Goal: Task Accomplishment & Management: Complete application form

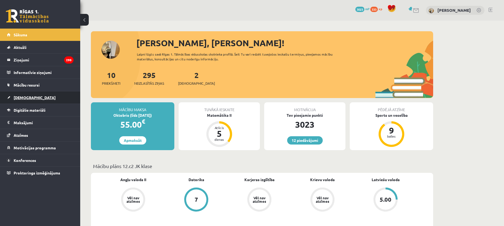
click at [21, 96] on span "[DEMOGRAPHIC_DATA]" at bounding box center [35, 97] width 42 height 5
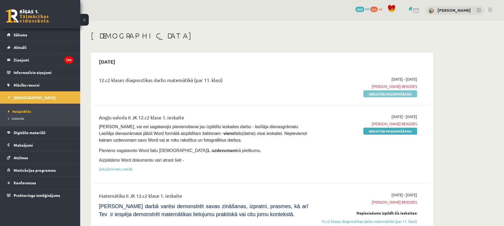
click at [386, 94] on link "Ieskaites pagarināšana" at bounding box center [390, 93] width 54 height 7
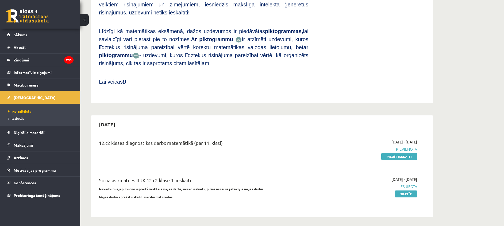
scroll to position [311, 0]
click at [402, 153] on link "Pildīt ieskaiti" at bounding box center [399, 156] width 36 height 7
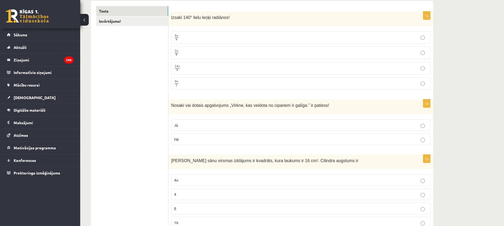
scroll to position [91, 0]
click at [264, 50] on p "7 π 9 7 π 9" at bounding box center [300, 52] width 253 height 7
click at [195, 128] on label "Jā" at bounding box center [300, 124] width 259 height 11
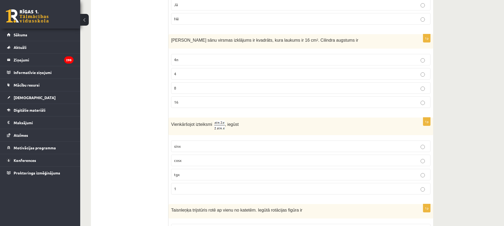
scroll to position [211, 0]
click at [207, 77] on label "4" at bounding box center [300, 72] width 259 height 11
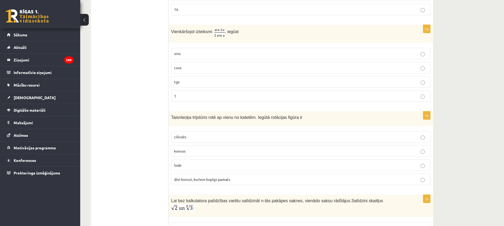
scroll to position [305, 0]
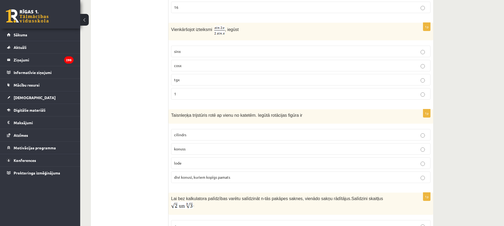
click at [260, 66] on p "cosx" at bounding box center [300, 66] width 253 height 6
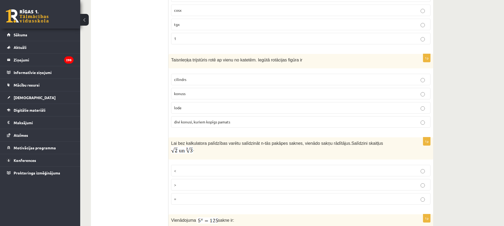
scroll to position [357, 0]
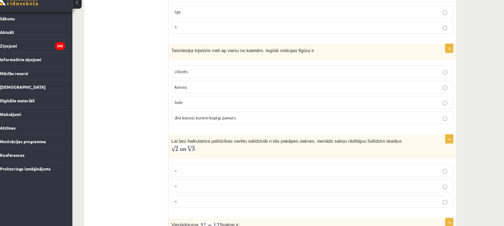
click at [308, 99] on p "konuss" at bounding box center [300, 98] width 253 height 6
click at [249, 172] on p "<" at bounding box center [300, 175] width 253 height 6
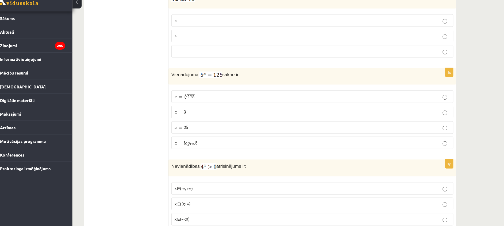
scroll to position [510, 0]
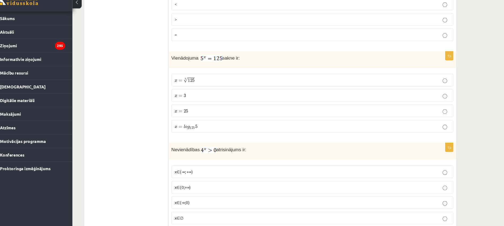
click at [269, 103] on p "x = 3 x = 3" at bounding box center [300, 106] width 253 height 6
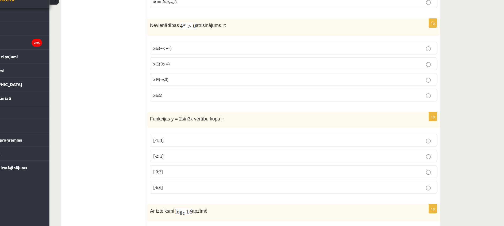
scroll to position [643, 0]
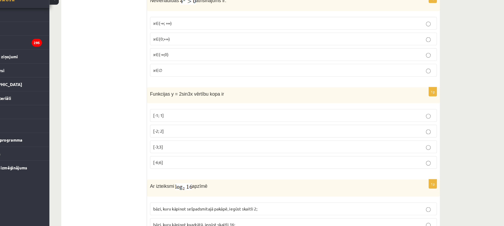
click at [183, 137] on span "[-2; 2]" at bounding box center [179, 139] width 10 height 5
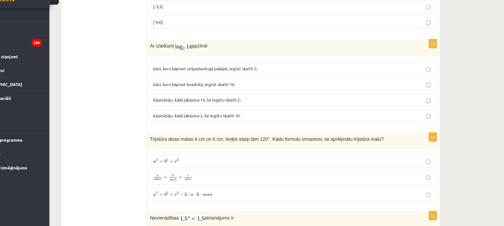
scroll to position [771, 0]
click at [291, 122] on label "kāpinātāju, kādā jākāpina 2, lai iegūtu skaitli 16." at bounding box center [300, 124] width 259 height 11
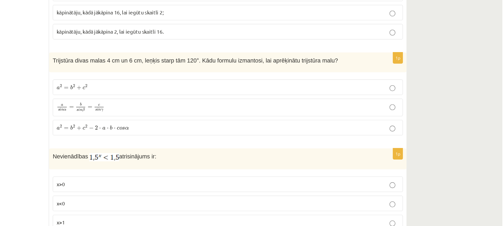
scroll to position [840, 0]
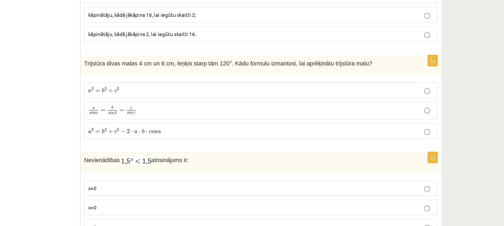
click at [185, 96] on span "b" at bounding box center [185, 97] width 2 height 3
click at [181, 128] on span "=" at bounding box center [180, 129] width 3 height 2
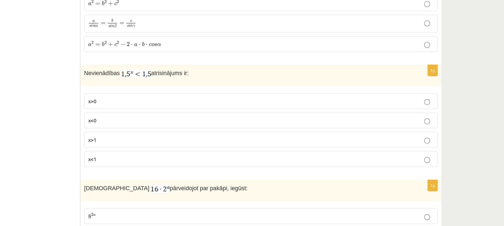
scroll to position [876, 0]
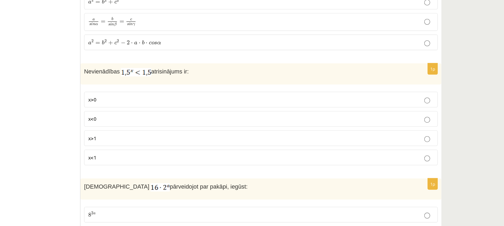
click at [176, 159] on span "x>1" at bounding box center [177, 161] width 6 height 5
click at [186, 173] on label "x<1" at bounding box center [300, 175] width 259 height 11
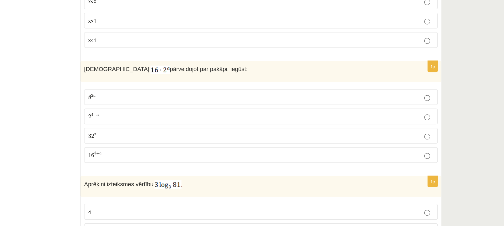
scroll to position [963, 0]
click at [179, 143] on span "+" at bounding box center [179, 144] width 2 height 2
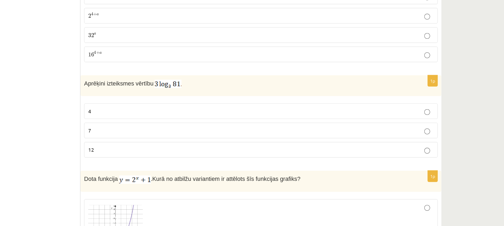
scroll to position [1040, 0]
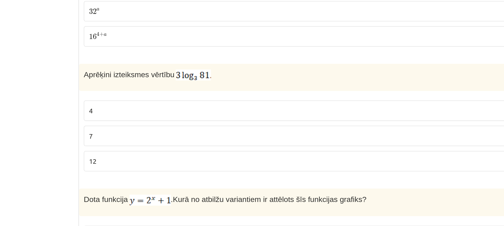
click at [182, 164] on label "12" at bounding box center [300, 166] width 259 height 11
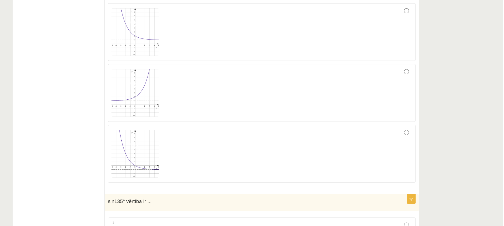
scroll to position [1256, 0]
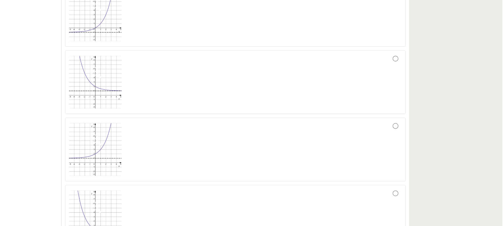
click at [187, 105] on img at bounding box center [194, 114] width 40 height 40
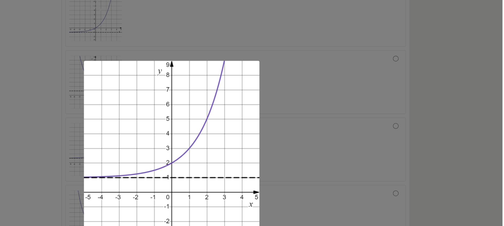
click at [152, 77] on div at bounding box center [252, 113] width 504 height 226
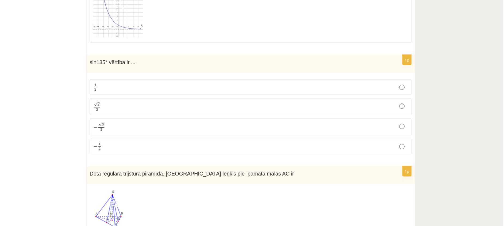
scroll to position [1369, 0]
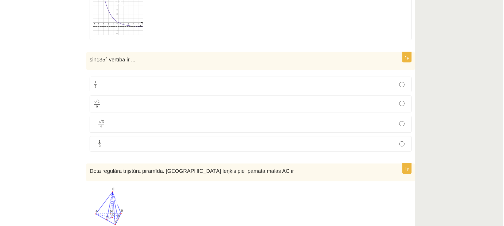
click at [177, 129] on span "2" at bounding box center [177, 130] width 2 height 2
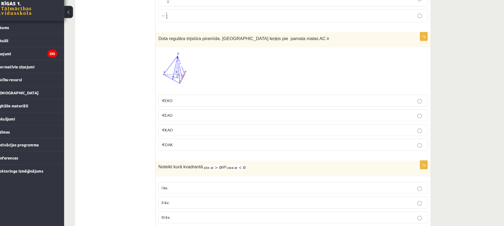
scroll to position [1505, 0]
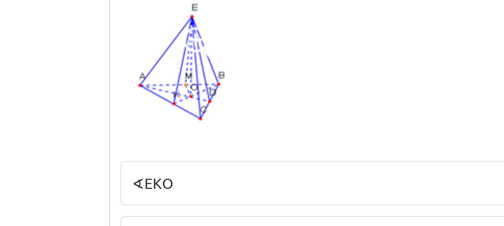
click at [177, 103] on span "∢EKO" at bounding box center [179, 105] width 11 height 5
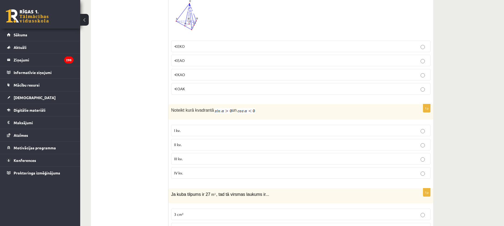
scroll to position [1567, 0]
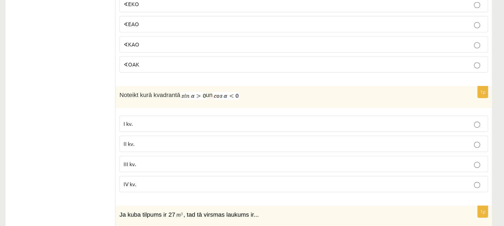
click at [179, 140] on span "II kv." at bounding box center [177, 142] width 7 height 5
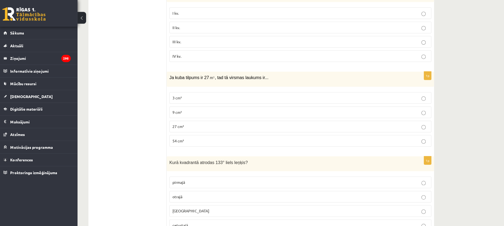
scroll to position [1683, 0]
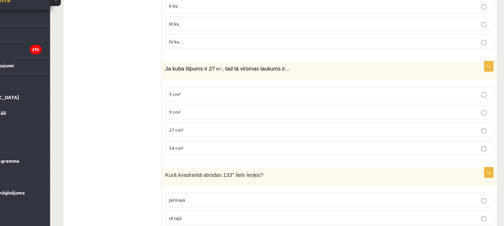
click at [179, 135] on span "54 cm²" at bounding box center [179, 137] width 11 height 5
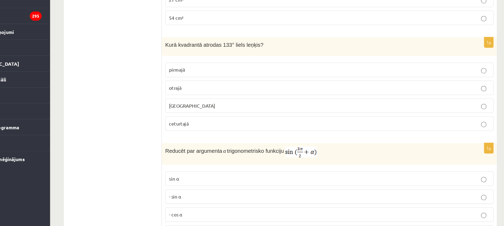
scroll to position [1765, 0]
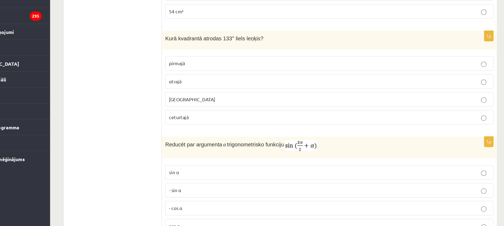
click at [181, 109] on span "otrajā" at bounding box center [179, 111] width 10 height 5
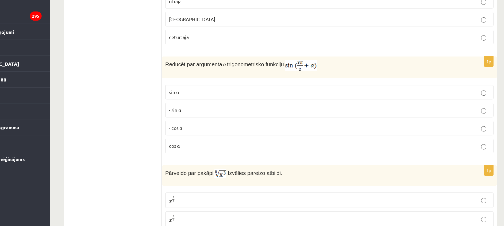
scroll to position [1829, 0]
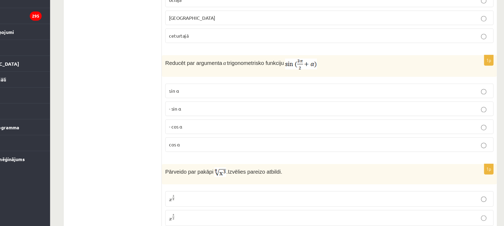
click at [176, 145] on p "- cos ⁡α" at bounding box center [300, 148] width 253 height 6
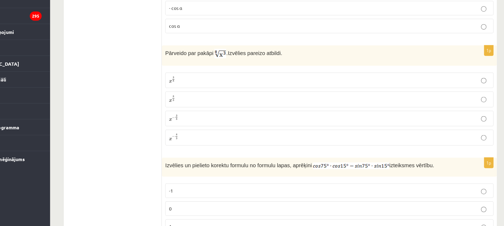
scroll to position [1923, 0]
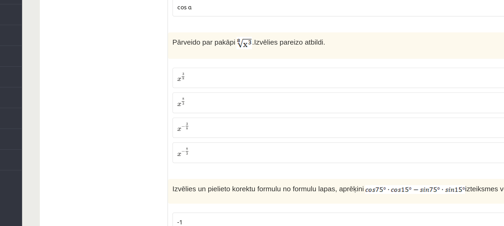
click at [176, 108] on span "3 8" at bounding box center [177, 110] width 2 height 5
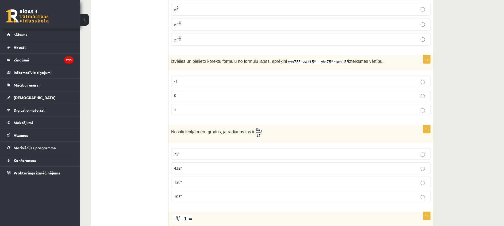
scroll to position [2040, 0]
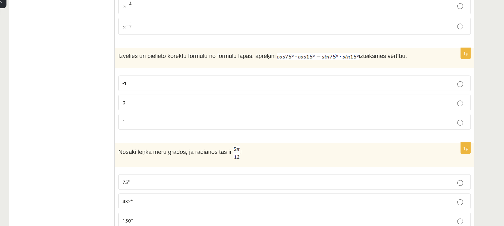
click at [184, 92] on p "0" at bounding box center [300, 95] width 253 height 6
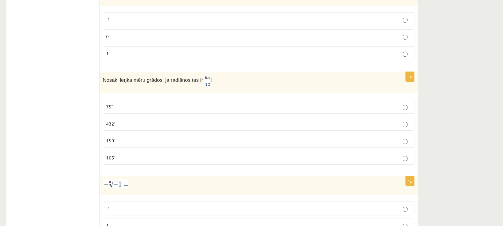
scroll to position [2068, 0]
click at [182, 124] on p "75°" at bounding box center [300, 127] width 253 height 6
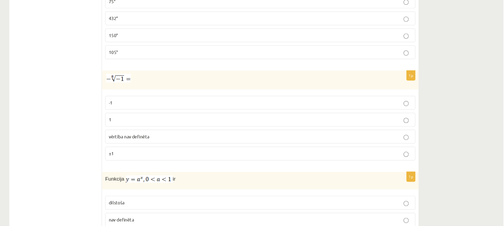
scroll to position [2161, 0]
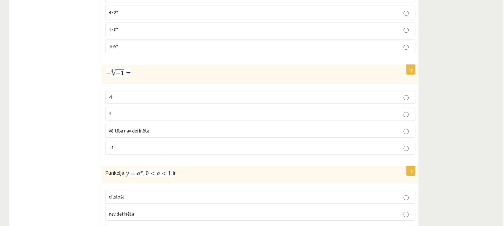
click at [186, 144] on span "vērtība nav definēta" at bounding box center [191, 146] width 34 height 5
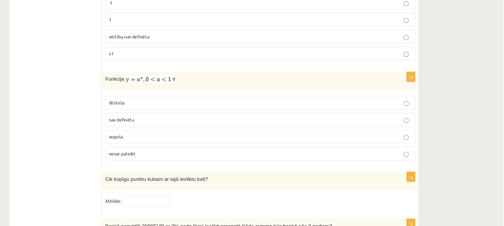
scroll to position [2246, 0]
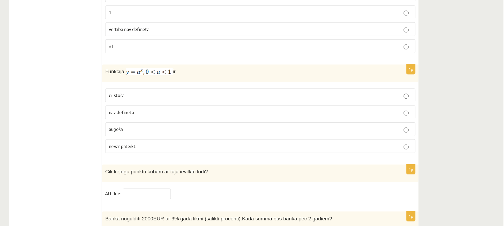
click at [183, 114] on span "dilstoša" at bounding box center [180, 116] width 13 height 5
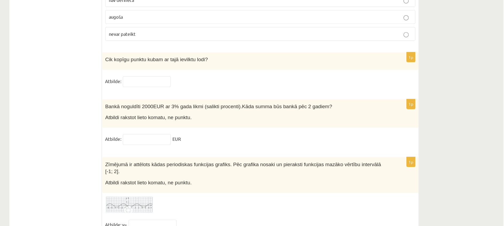
scroll to position [2340, 0]
click at [210, 101] on input "text" at bounding box center [206, 105] width 40 height 9
type input "*"
click at [205, 149] on input "text" at bounding box center [206, 153] width 40 height 9
click at [266, 135] on div "Bankā noguldīti 2000EUR ar 3% gada likmi (salikti procenti). Kāda summa būs ban…" at bounding box center [300, 132] width 265 height 24
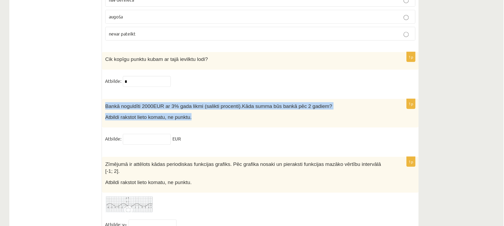
drag, startPoint x: 169, startPoint y: 118, endPoint x: 242, endPoint y: 131, distance: 73.8
click at [242, 131] on div "Bankā noguldīti 2000EUR ar 3% gada likmi (salikti procenti). Kāda summa būs ban…" at bounding box center [300, 132] width 265 height 24
copy div "Bankā noguldīti 2000EUR ar 3% gada likmi (salikti procenti). Kāda summa būs ban…"
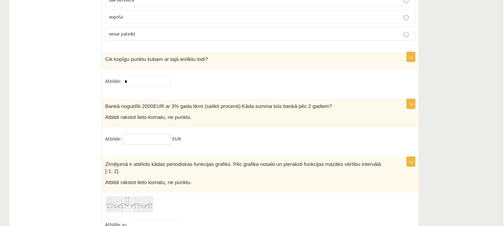
click at [197, 149] on input "text" at bounding box center [206, 153] width 40 height 9
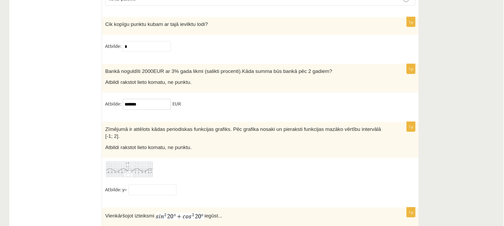
scroll to position [2395, 0]
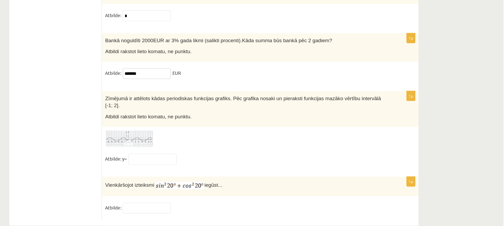
type input "*******"
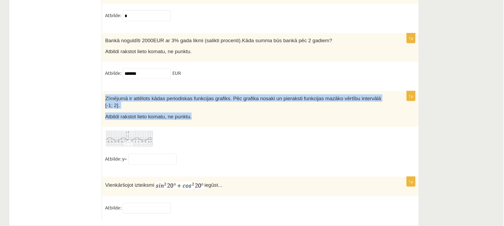
drag, startPoint x: 169, startPoint y: 112, endPoint x: 241, endPoint y: 122, distance: 72.9
click at [241, 122] on div "Zīmējumā ir attēlots kādas periodiskas funkcijas grafiks. Pēc grafika nosaki un…" at bounding box center [300, 128] width 265 height 30
copy div "Zīmējumā ir attēlots kādas periodiskas funkcijas grafiks. Pēc grafika nosaki un…"
click at [182, 146] on img at bounding box center [191, 153] width 40 height 15
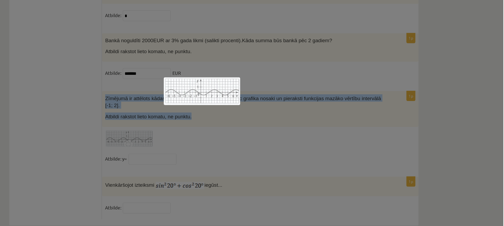
click at [251, 117] on img at bounding box center [252, 113] width 64 height 23
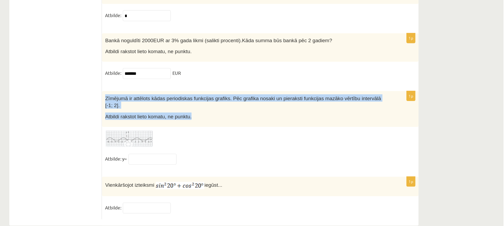
click at [191, 146] on img at bounding box center [191, 153] width 40 height 15
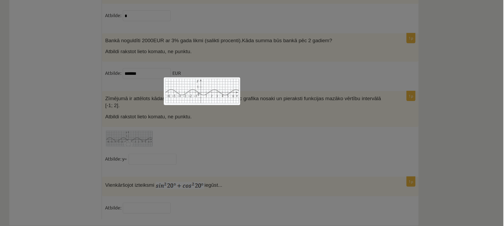
click at [264, 150] on div at bounding box center [252, 113] width 504 height 226
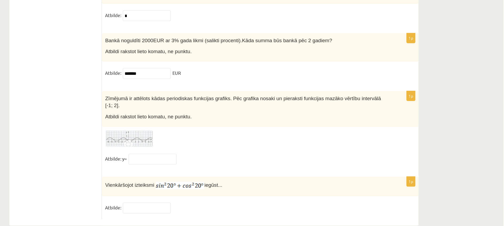
drag, startPoint x: 168, startPoint y: 114, endPoint x: 213, endPoint y: 118, distance: 44.8
click at [213, 118] on div "Zīmējumā ir attēlots kādas periodiskas funkcijas grafiks. Pēc grafika nosaki un…" at bounding box center [300, 128] width 265 height 30
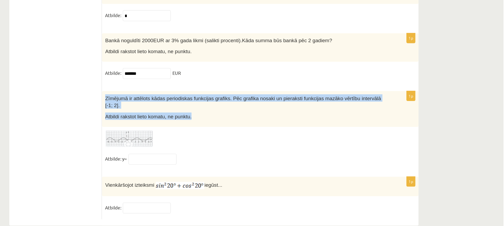
drag, startPoint x: 170, startPoint y: 113, endPoint x: 239, endPoint y: 124, distance: 69.8
click at [239, 124] on div "Zīmējumā ir attēlots kādas periodiskas funkcijas grafiks. Pēc grafika nosaki un…" at bounding box center [300, 128] width 265 height 30
copy div "Zīmējumā ir attēlots kādas periodiskas funkcijas grafiks. Pēc grafika nosaki un…"
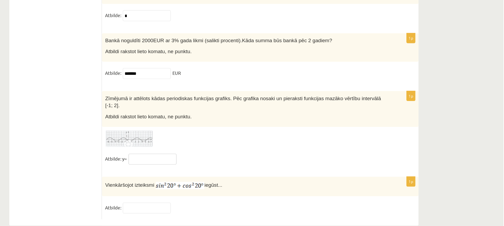
click at [215, 165] on input "text" at bounding box center [211, 169] width 40 height 9
click at [260, 165] on fieldset "Atbilde: y=" at bounding box center [300, 170] width 259 height 11
click at [200, 165] on input "text" at bounding box center [211, 169] width 40 height 9
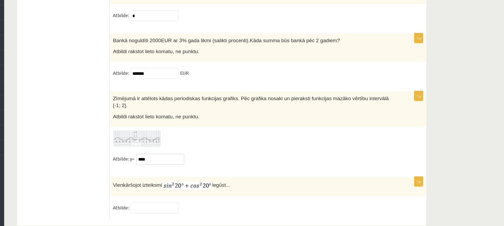
type input "****"
click at [199, 206] on input "text" at bounding box center [206, 210] width 40 height 9
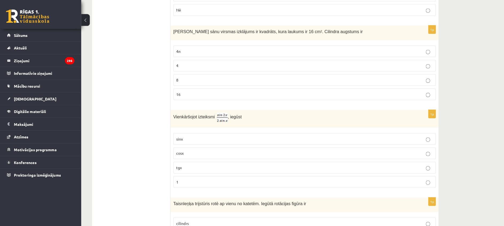
scroll to position [0, 0]
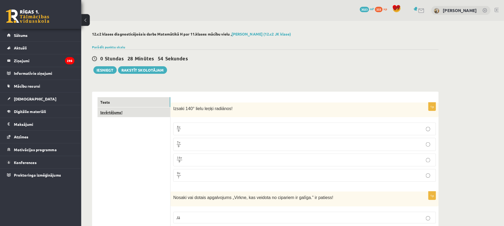
type input "*"
click at [116, 106] on link "Izvērtējums!" at bounding box center [132, 111] width 72 height 10
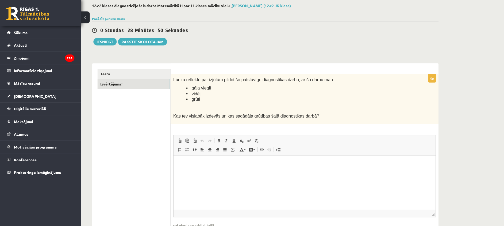
scroll to position [28, 0]
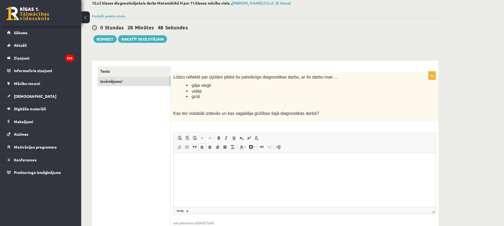
click at [204, 169] on html at bounding box center [302, 161] width 259 height 16
click at [99, 38] on button "Iesniegt" at bounding box center [103, 40] width 23 height 7
click at [104, 38] on button "Iesniegt" at bounding box center [103, 40] width 23 height 7
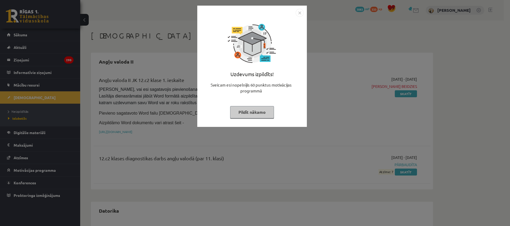
click at [258, 109] on button "Pildīt nākamo" at bounding box center [252, 112] width 44 height 12
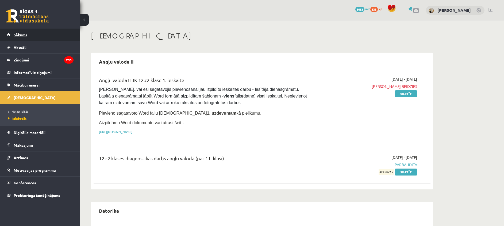
click at [27, 33] on span "Sākums" at bounding box center [21, 34] width 14 height 5
